Goal: Task Accomplishment & Management: Manage account settings

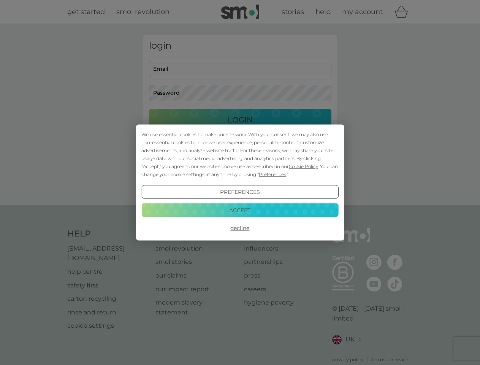
click at [304, 166] on span "Cookie Policy" at bounding box center [303, 166] width 29 height 6
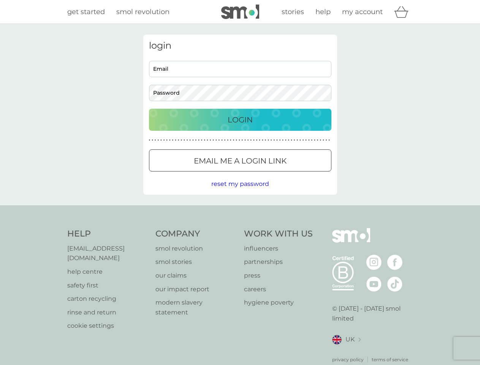
click at [272, 174] on div "login Email Password Login ● ● ● ● ● ● ● ● ● ● ● ● ● ● ● ● ● ● ● ● ● ● ● ● ● ● …" at bounding box center [240, 115] width 194 height 160
click at [240, 192] on div "login Email Password Login ● ● ● ● ● ● ● ● ● ● ● ● ● ● ● ● ● ● ● ● ● ● ● ● ● ● …" at bounding box center [240, 115] width 194 height 160
click at [240, 228] on div "Help [EMAIL_ADDRESS][DOMAIN_NAME] help centre safety first carton recycling rin…" at bounding box center [240, 295] width 346 height 135
click at [240, 210] on div "Help [EMAIL_ADDRESS][DOMAIN_NAME] help centre safety first carton recycling rin…" at bounding box center [240, 295] width 480 height 181
